Goal: Navigation & Orientation: Find specific page/section

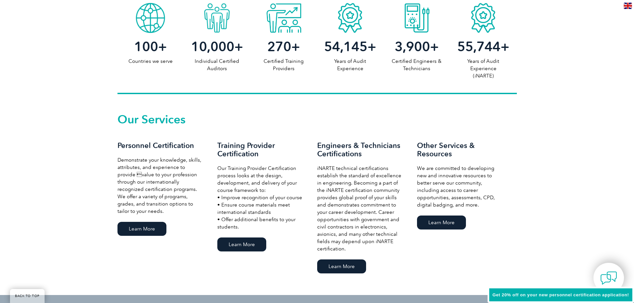
scroll to position [300, 0]
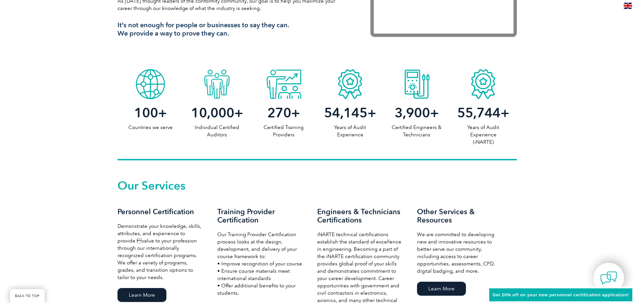
click at [216, 119] on span "10,000" at bounding box center [212, 113] width 43 height 16
click at [213, 85] on div at bounding box center [217, 82] width 67 height 33
click at [275, 82] on div at bounding box center [283, 82] width 67 height 33
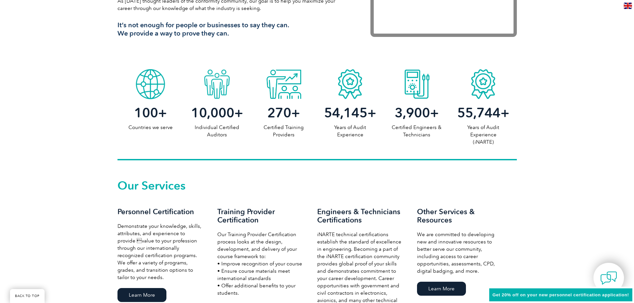
click at [333, 83] on div at bounding box center [350, 82] width 67 height 33
click at [435, 99] on div at bounding box center [417, 82] width 67 height 33
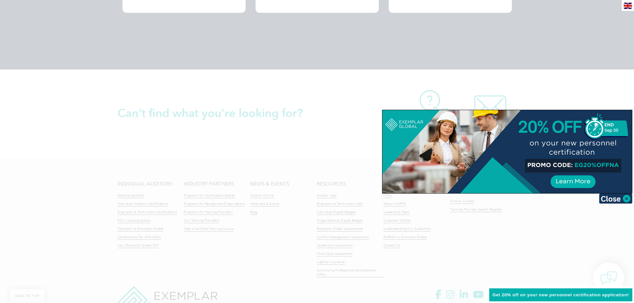
scroll to position [1524, 0]
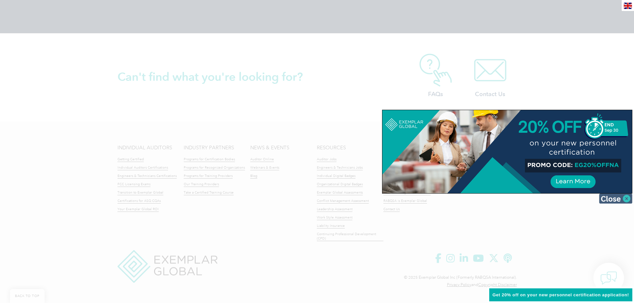
click at [621, 196] on img at bounding box center [616, 199] width 33 height 10
